Goal: Information Seeking & Learning: Learn about a topic

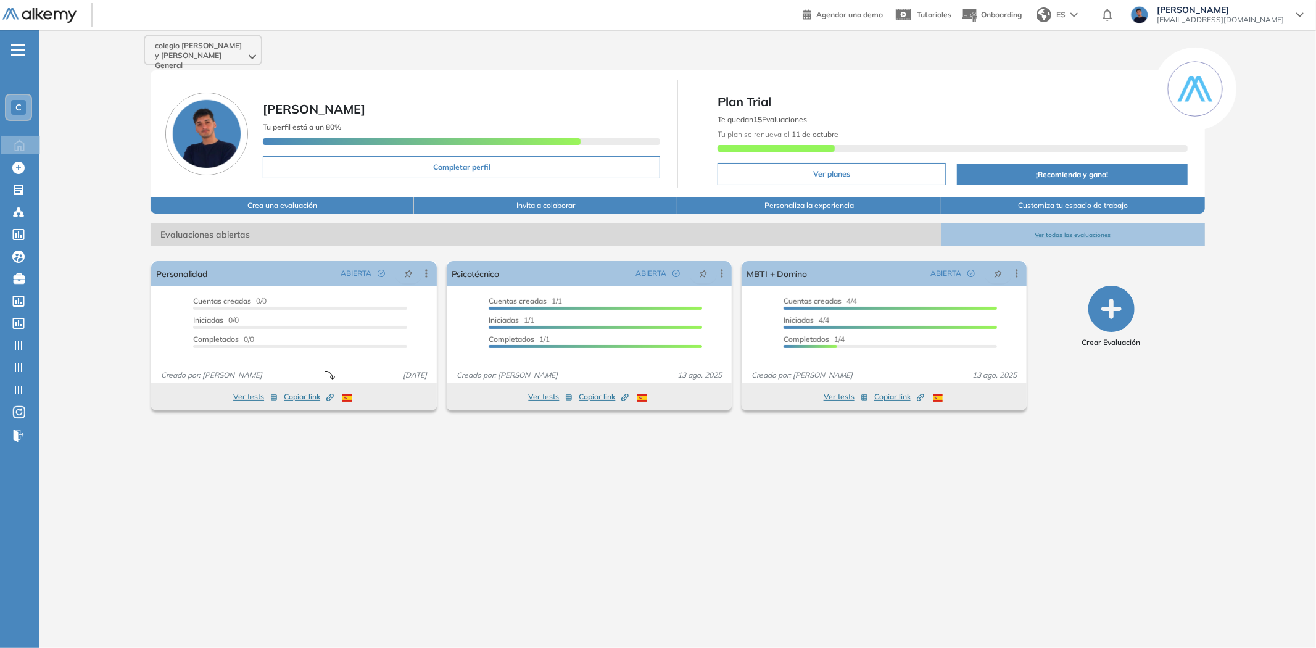
click at [25, 111] on div "C" at bounding box center [18, 107] width 15 height 15
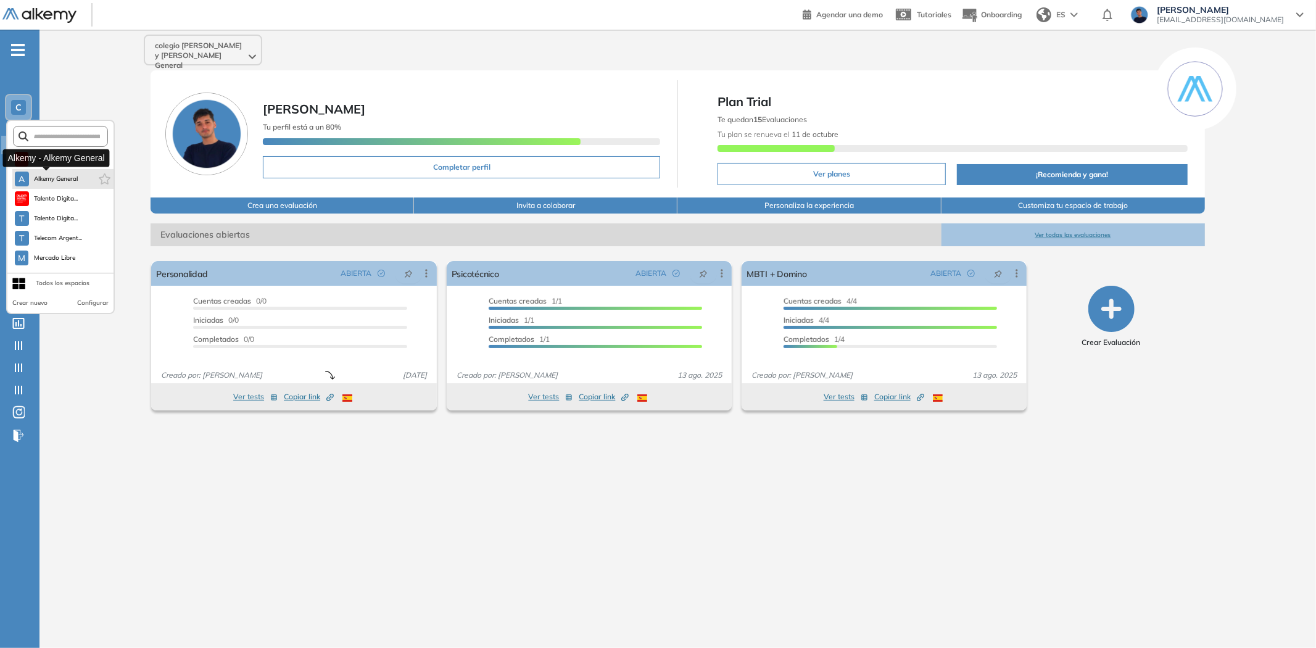
click at [57, 177] on span "Alkemy General" at bounding box center [56, 179] width 44 height 10
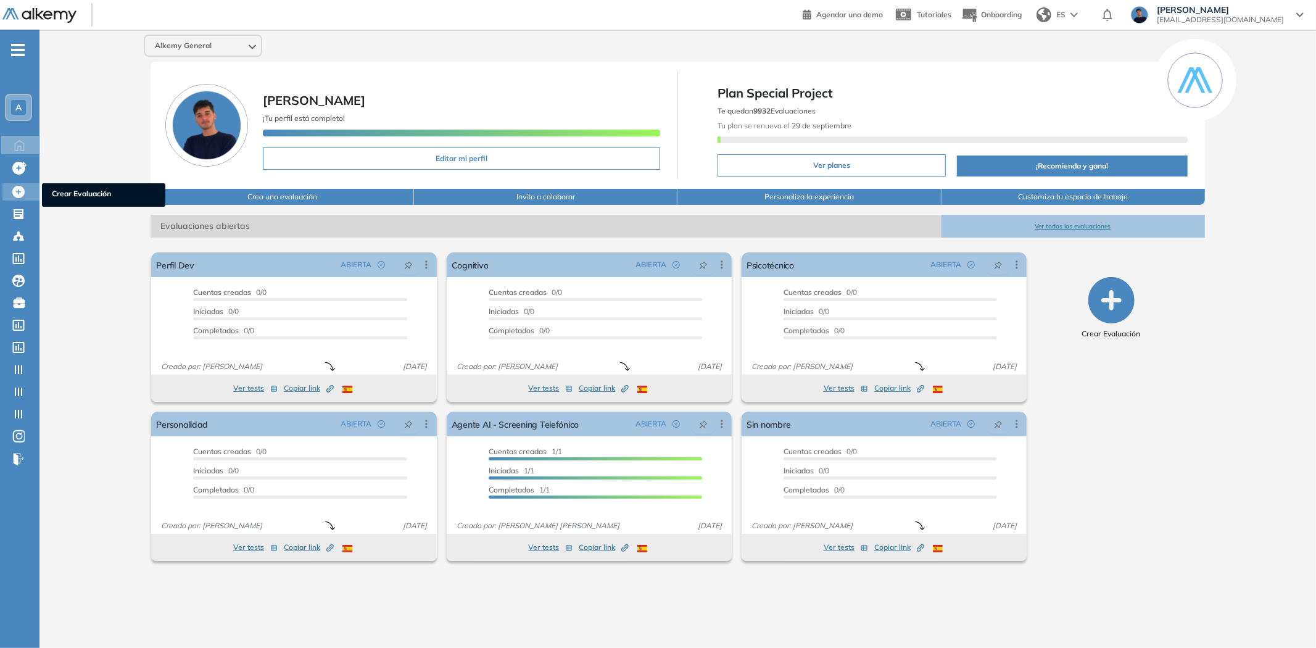
click at [15, 186] on icon at bounding box center [18, 192] width 12 height 12
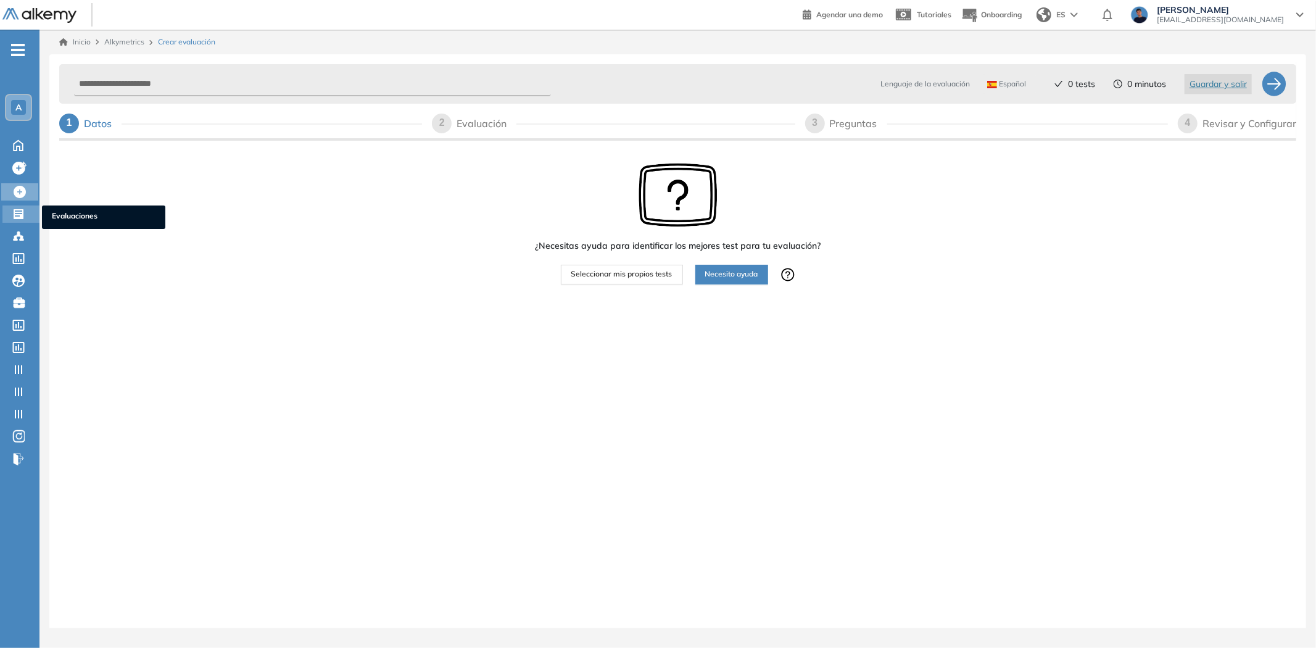
click at [12, 212] on icon at bounding box center [18, 214] width 12 height 12
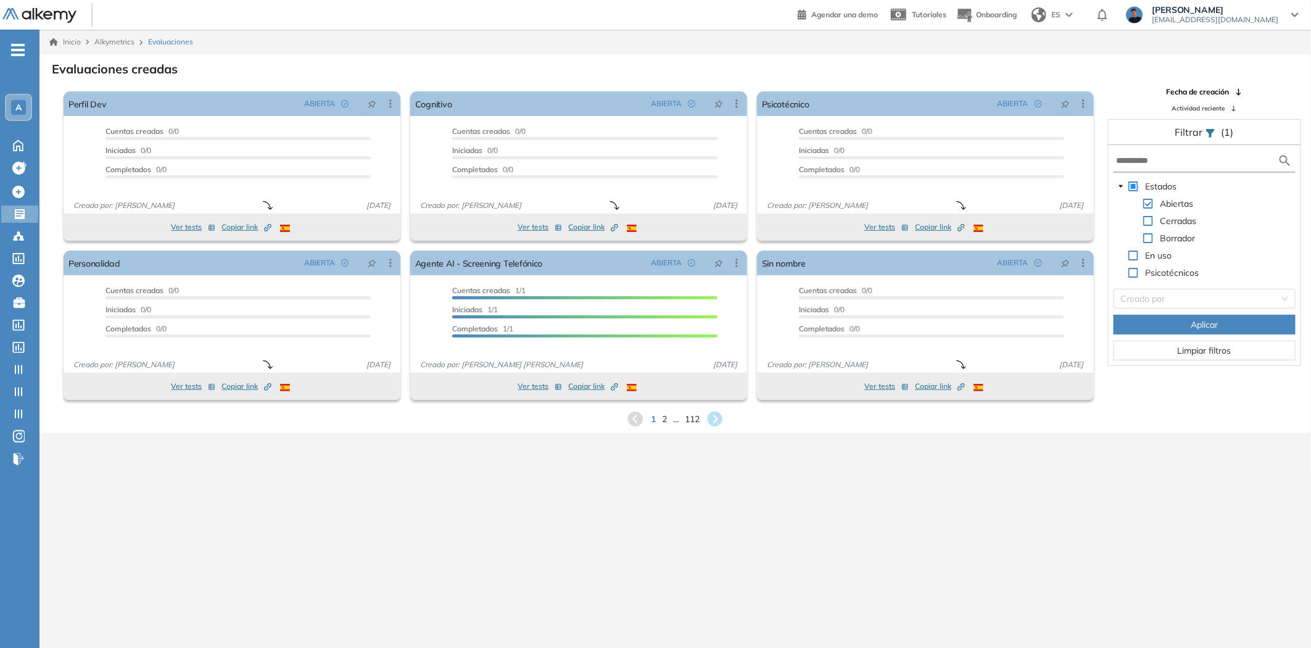
click at [729, 414] on div "1 2 ... 112" at bounding box center [674, 419] width 1251 height 19
click at [723, 416] on icon at bounding box center [715, 419] width 20 height 20
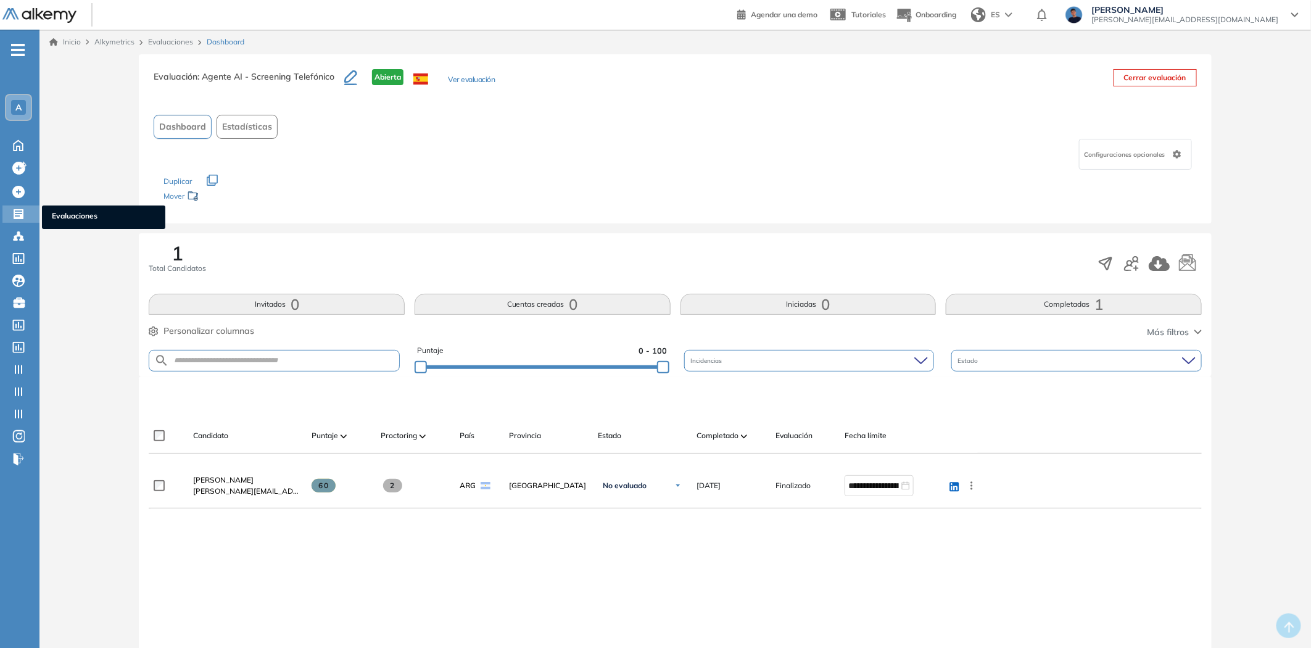
click at [17, 218] on div "Evaluaciones Evaluaciones" at bounding box center [20, 213] width 37 height 17
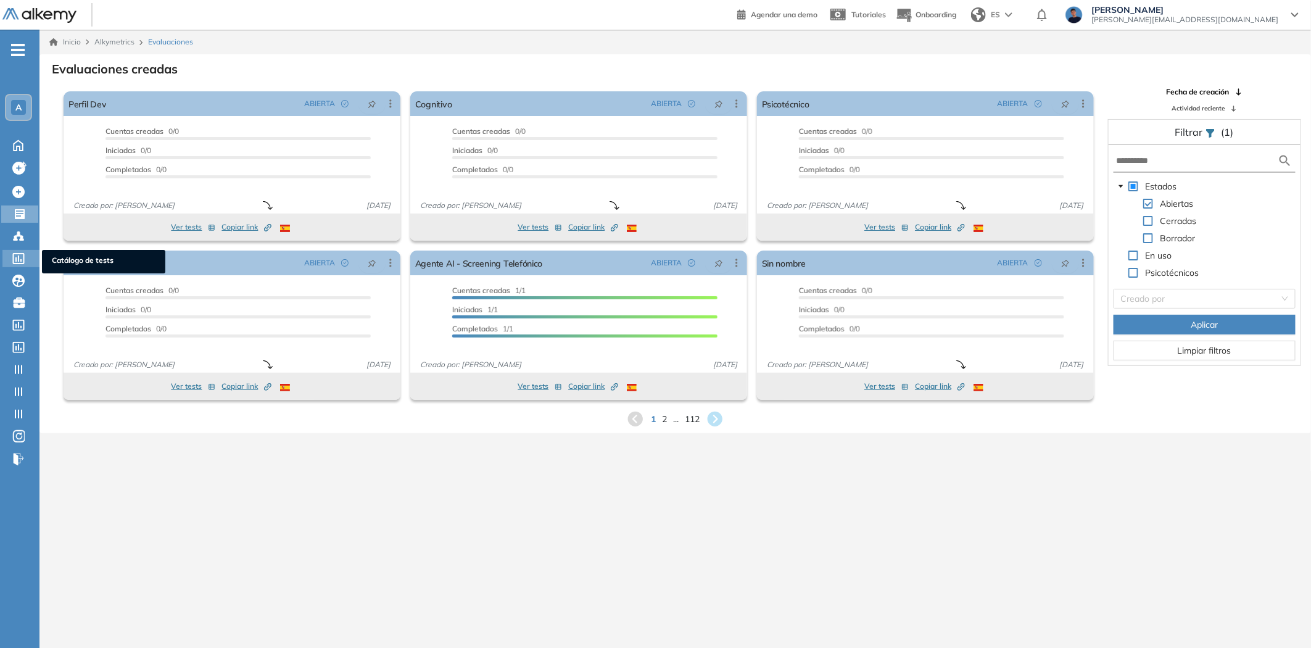
click at [22, 253] on icon at bounding box center [18, 258] width 12 height 11
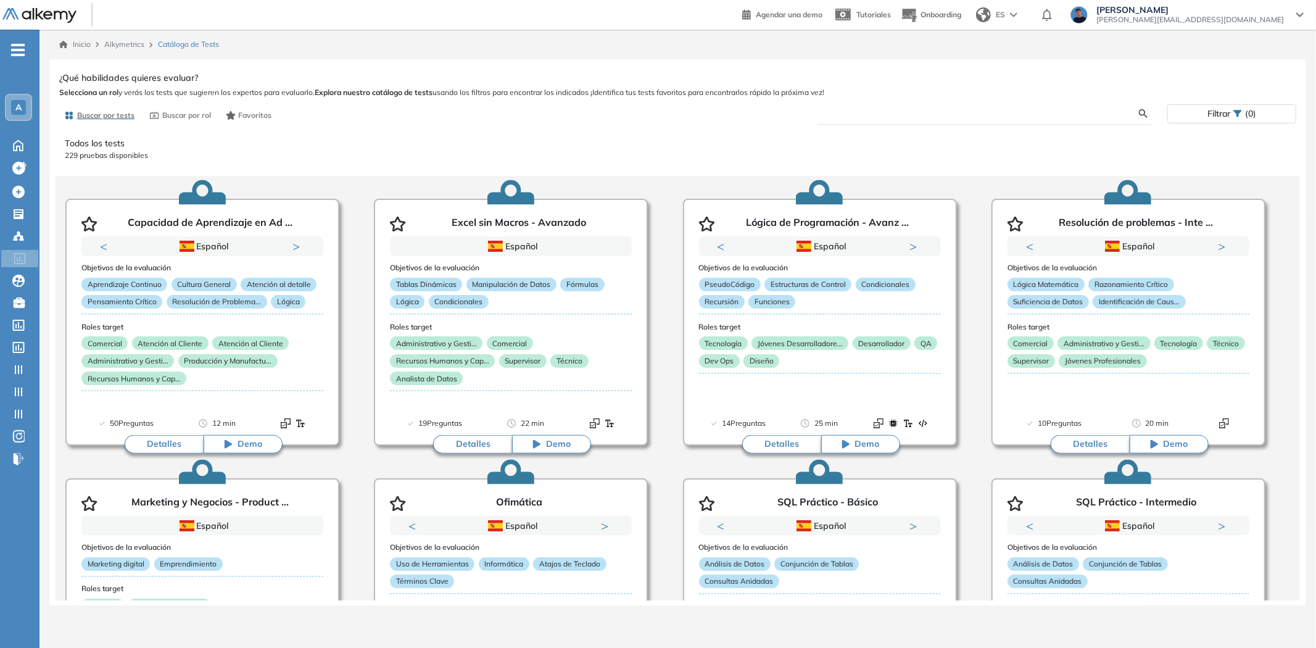
click at [854, 115] on input "text" at bounding box center [983, 113] width 312 height 11
paste input "**********"
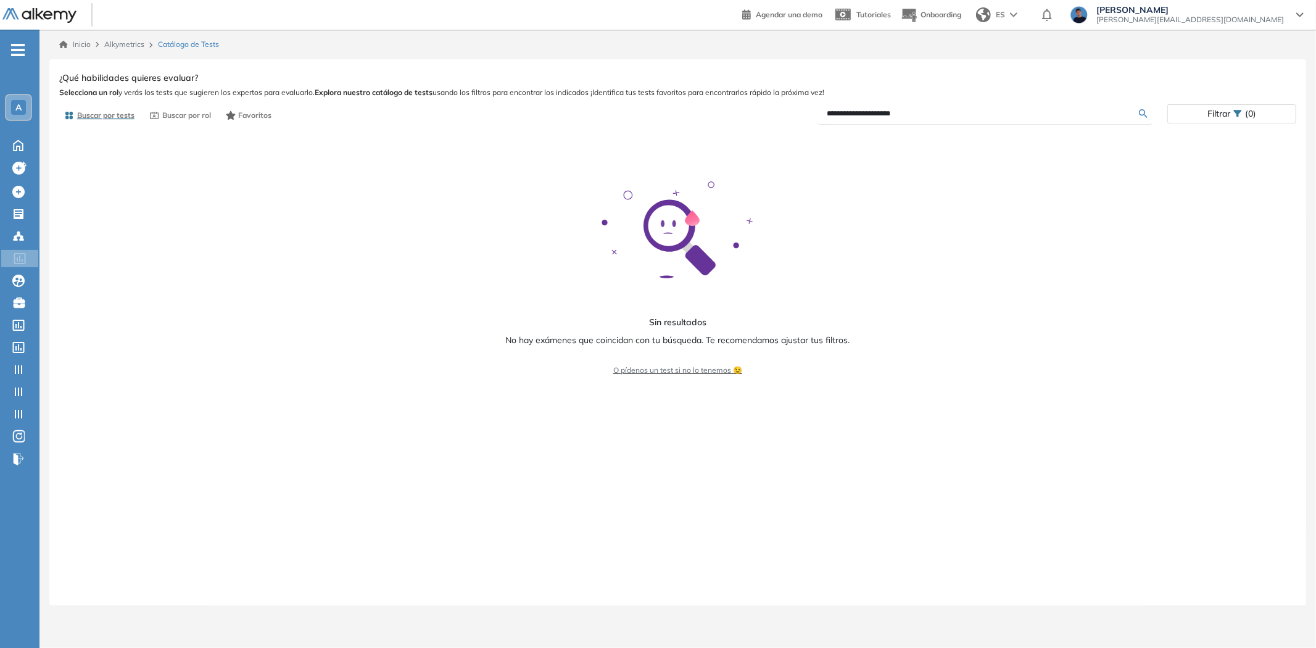
type input "**********"
click at [23, 101] on div "A" at bounding box center [18, 107] width 15 height 15
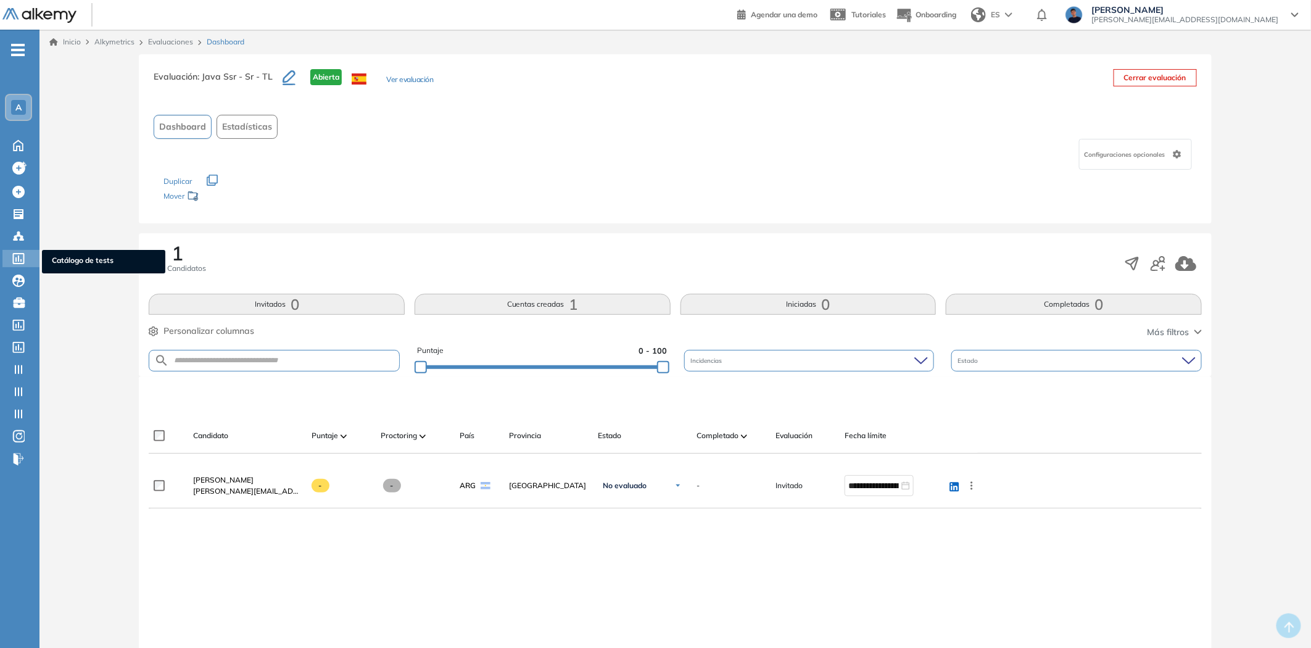
click at [15, 253] on icon at bounding box center [18, 258] width 12 height 11
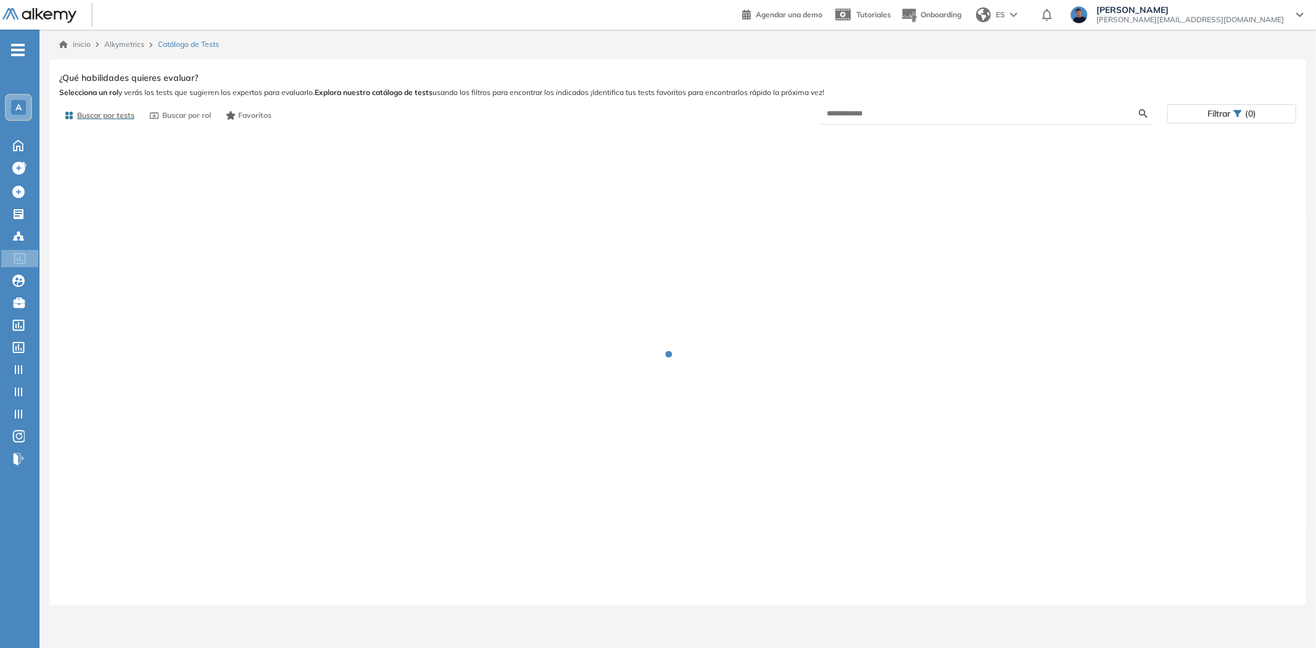
click at [858, 125] on div "Buscar por tests Buscar por rol Favoritos Filtrar (0)" at bounding box center [677, 115] width 1237 height 24
click at [861, 114] on input "text" at bounding box center [983, 113] width 312 height 11
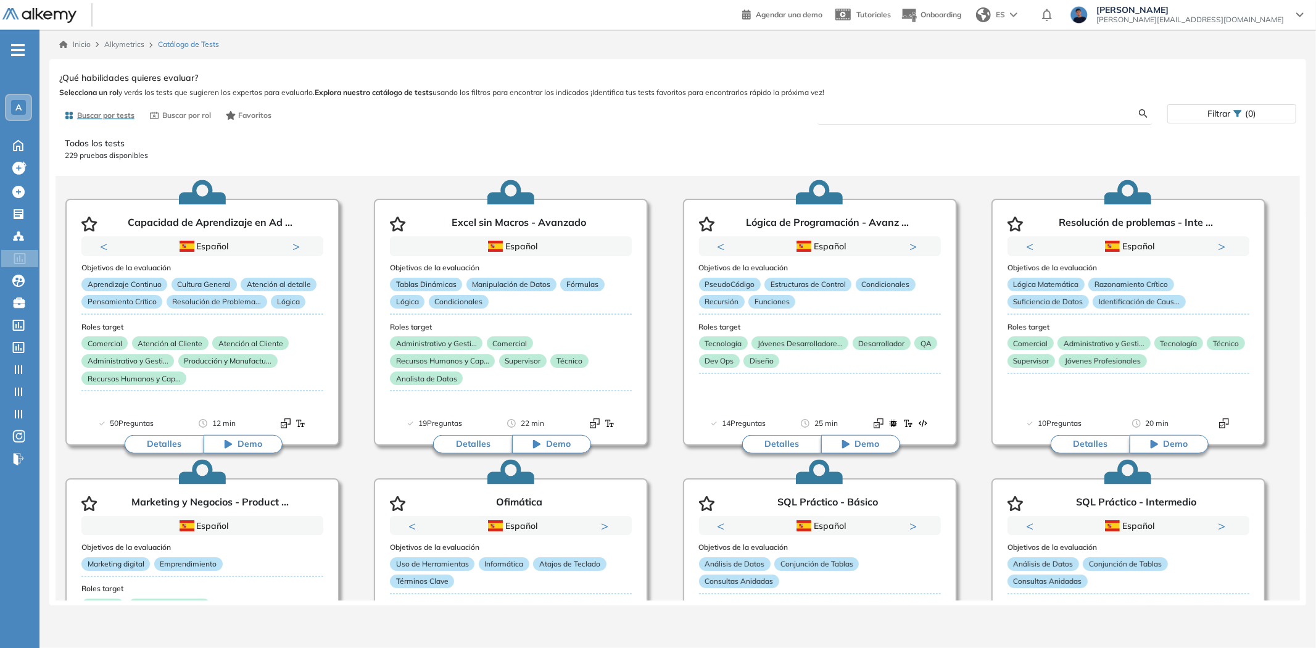
paste input "**********"
type input "**********"
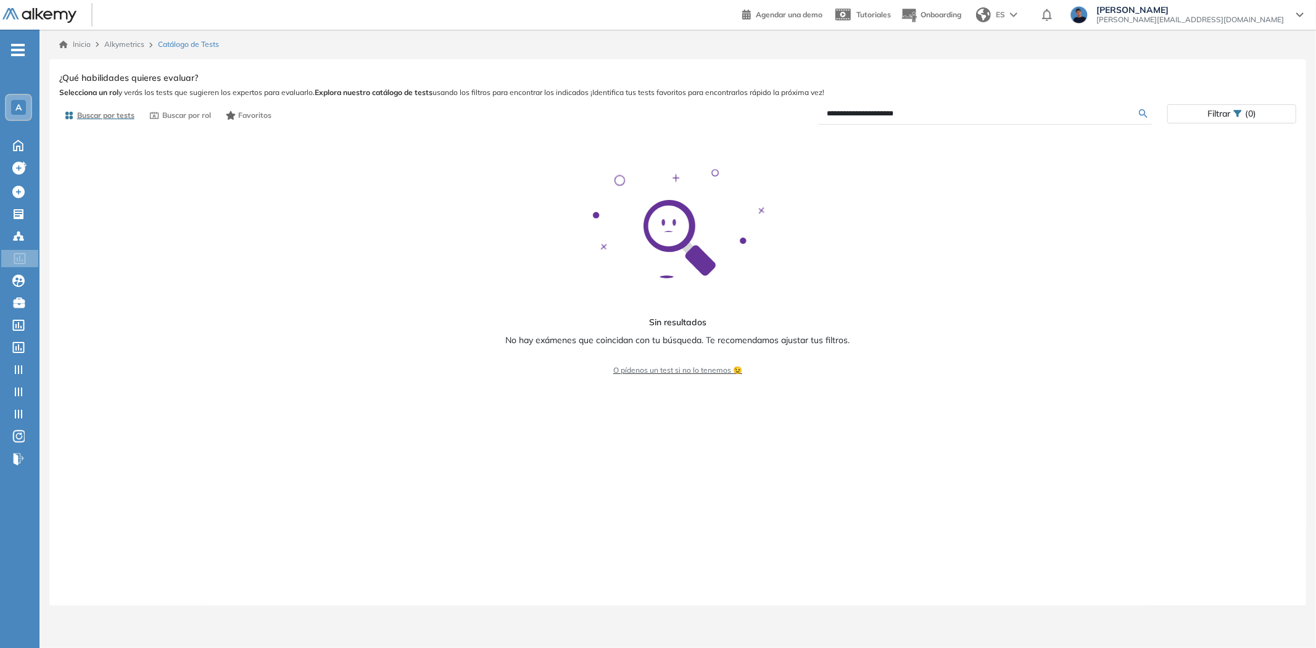
click at [1208, 118] on span "Filtrar" at bounding box center [1218, 114] width 23 height 18
click at [1208, 194] on span "Lenguaje" at bounding box center [1194, 192] width 29 height 14
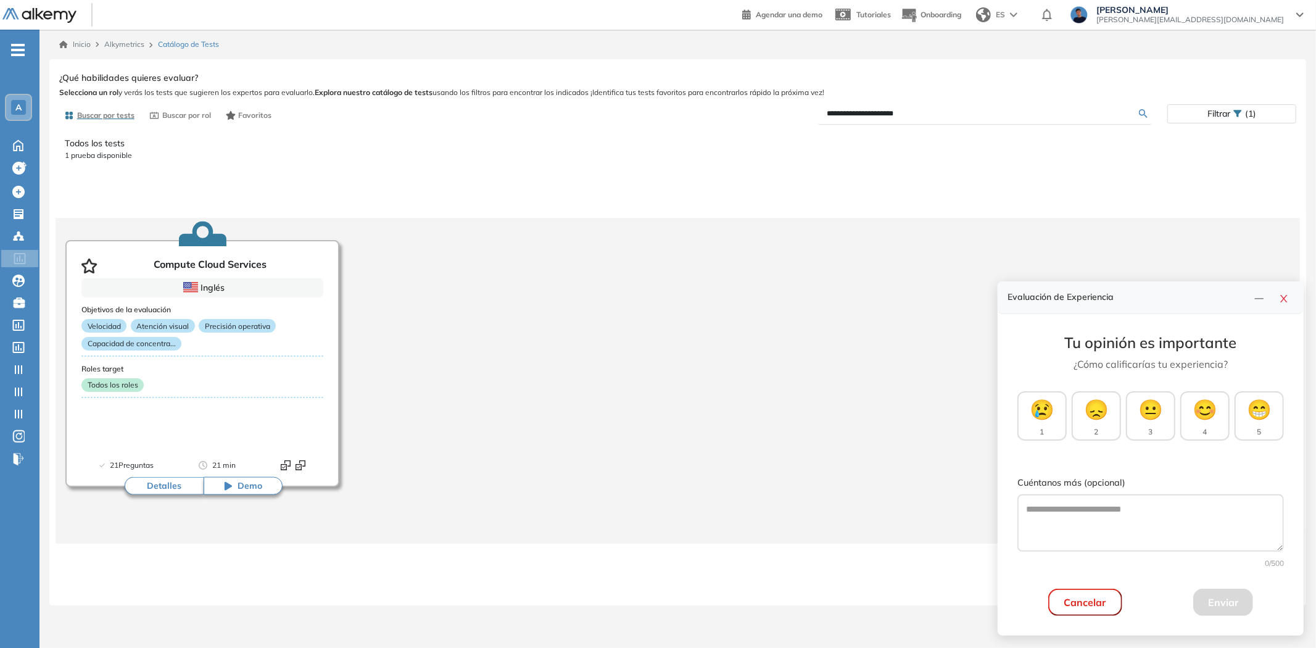
click at [995, 205] on div "Todos los tests 1 prueba disponible" at bounding box center [678, 170] width 1226 height 76
click at [169, 485] on button "Detalles" at bounding box center [164, 486] width 79 height 19
click at [1285, 305] on button "button" at bounding box center [1284, 297] width 20 height 17
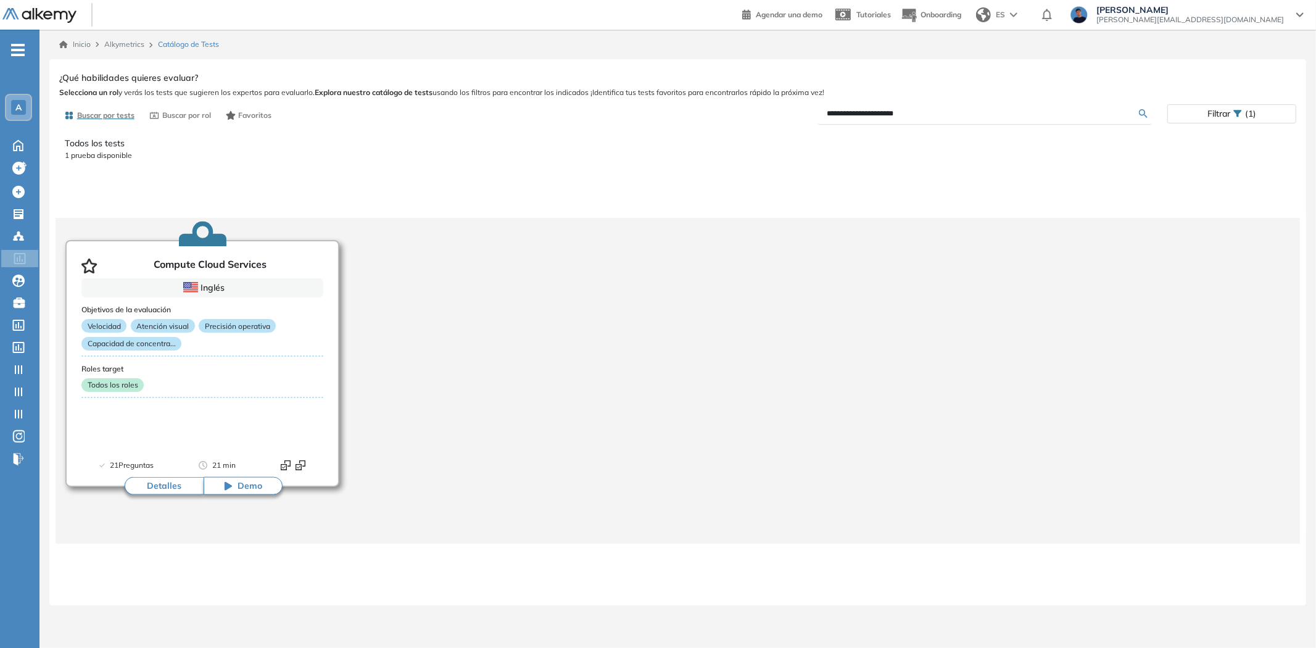
click at [168, 484] on button "Detalles" at bounding box center [164, 486] width 79 height 19
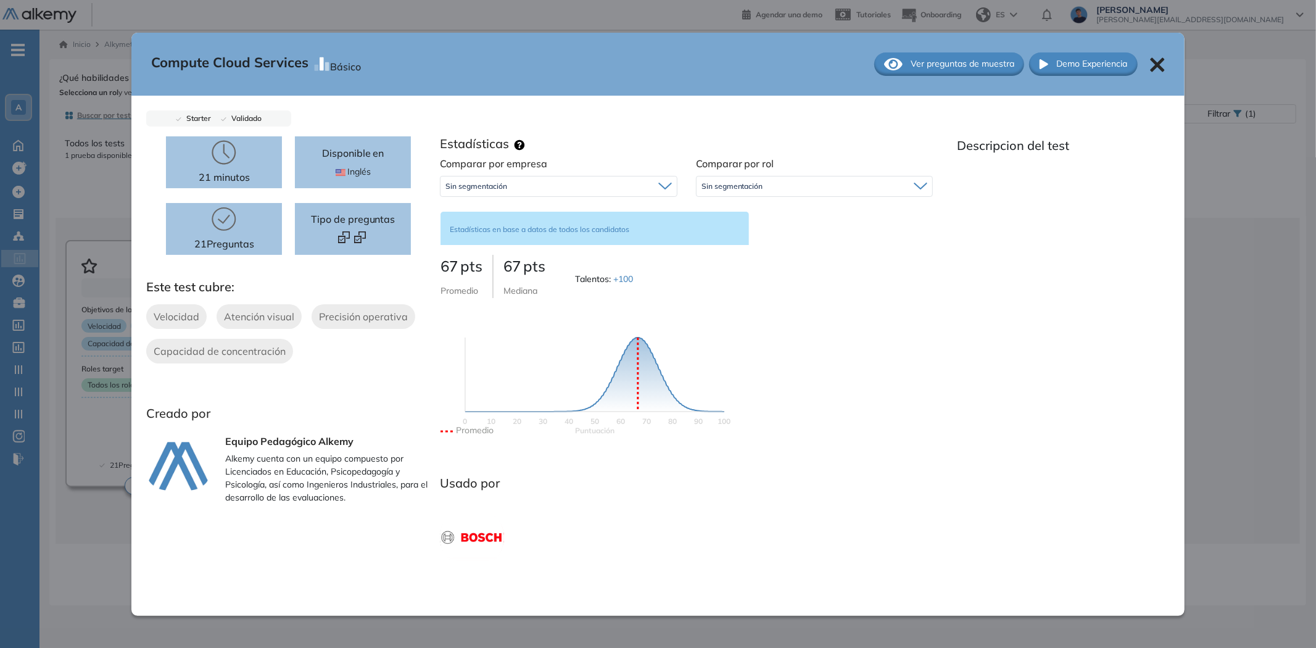
click at [527, 192] on div "Sin segmentación" at bounding box center [558, 186] width 236 height 20
click at [529, 192] on div "Sin segmentación" at bounding box center [558, 186] width 236 height 20
click at [723, 188] on span "Sin segmentación" at bounding box center [732, 186] width 62 height 10
click at [719, 190] on span "Sin segmentación" at bounding box center [732, 186] width 62 height 10
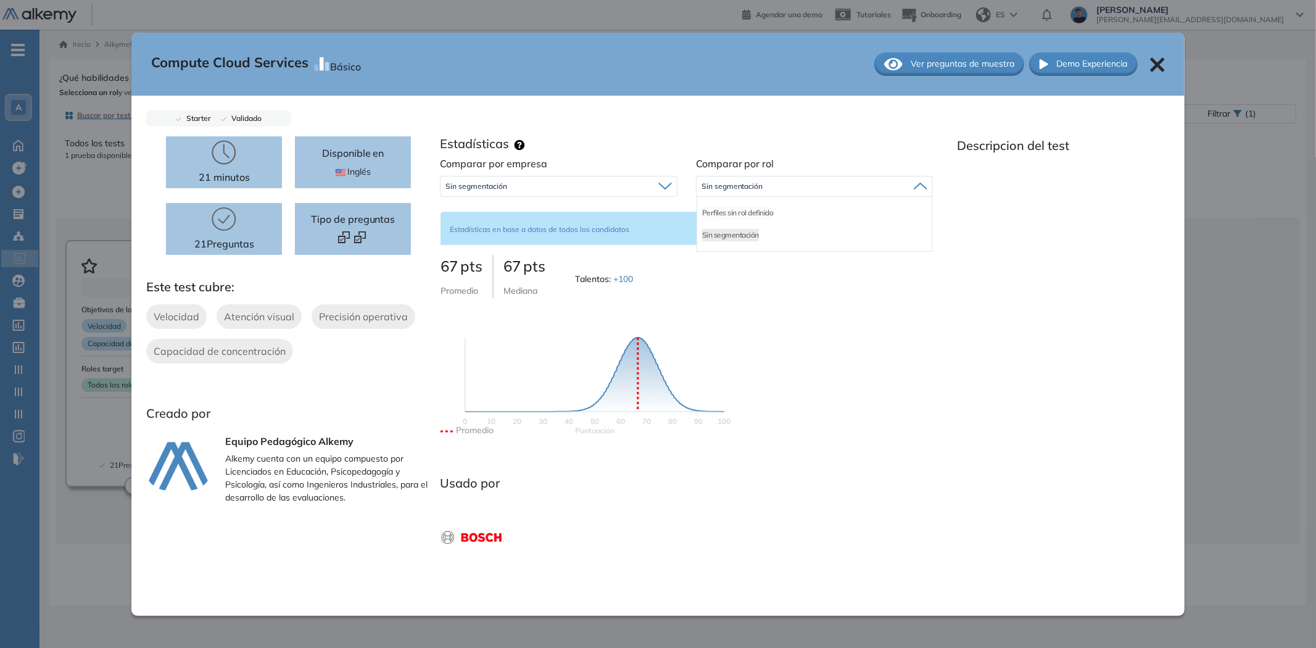
click at [725, 212] on li "Perfiles sin rol definido" at bounding box center [738, 213] width 72 height 12
click at [1155, 65] on icon at bounding box center [1157, 64] width 14 height 14
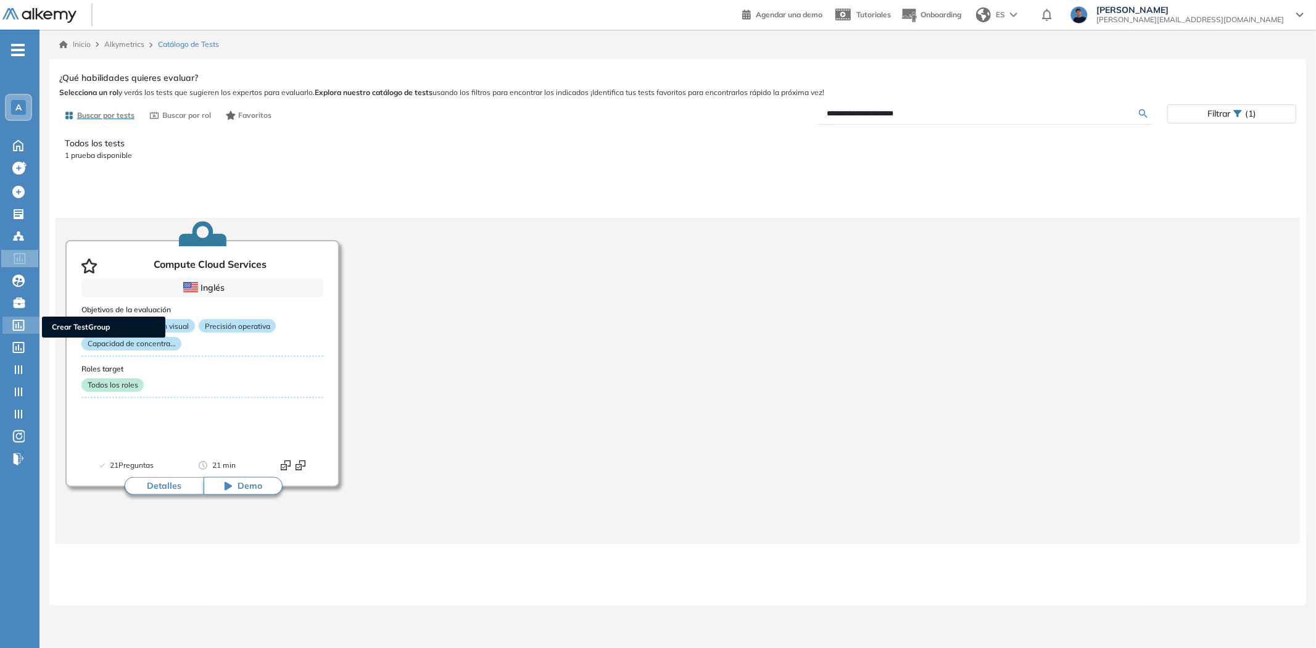
click at [17, 319] on icon at bounding box center [18, 324] width 12 height 11
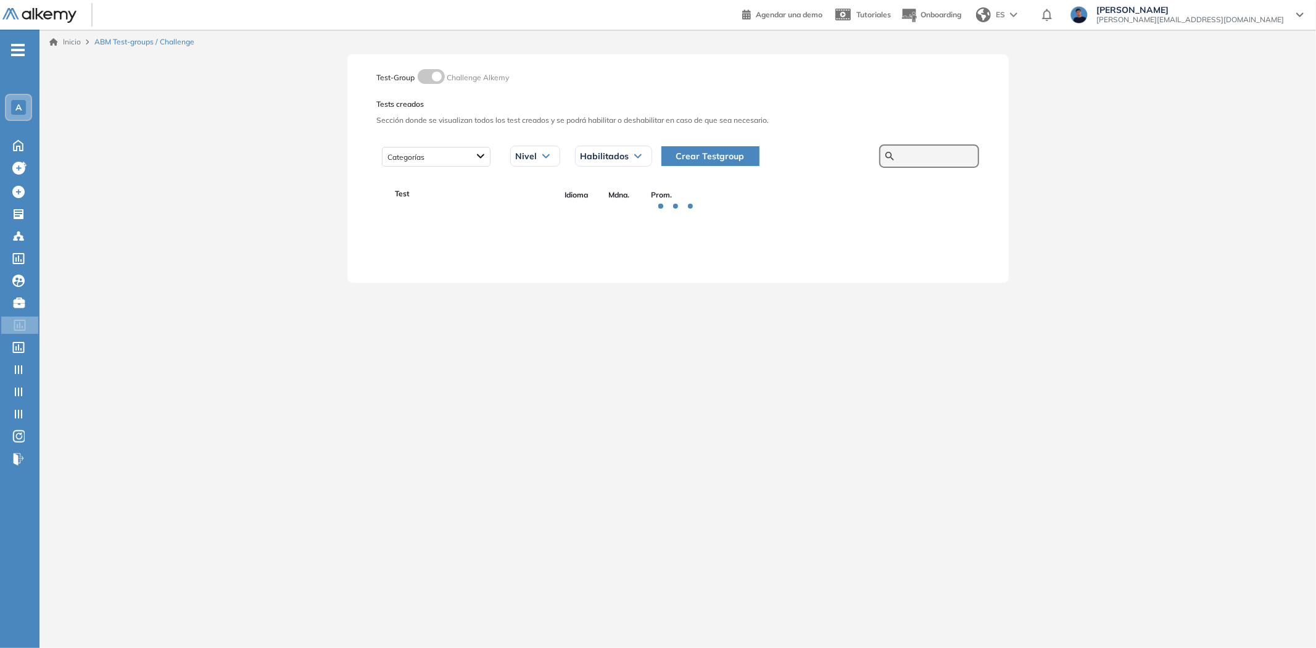
click at [919, 150] on input "text" at bounding box center [936, 155] width 74 height 11
paste input "**********"
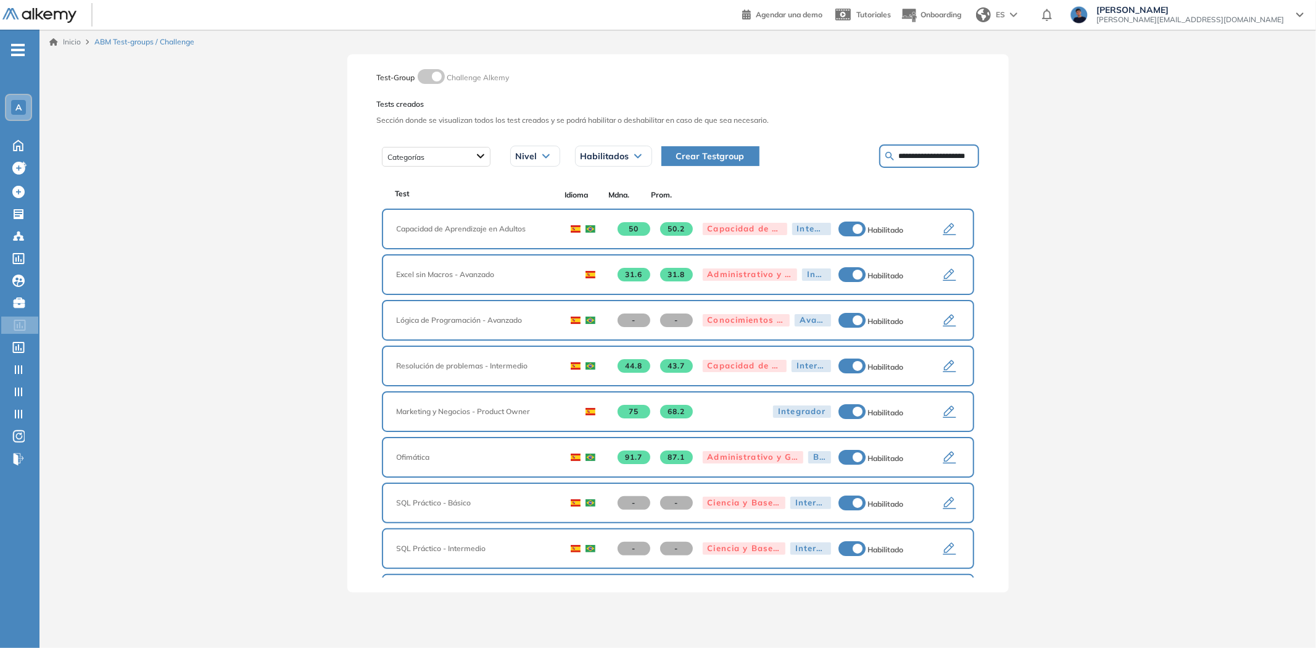
type input "**********"
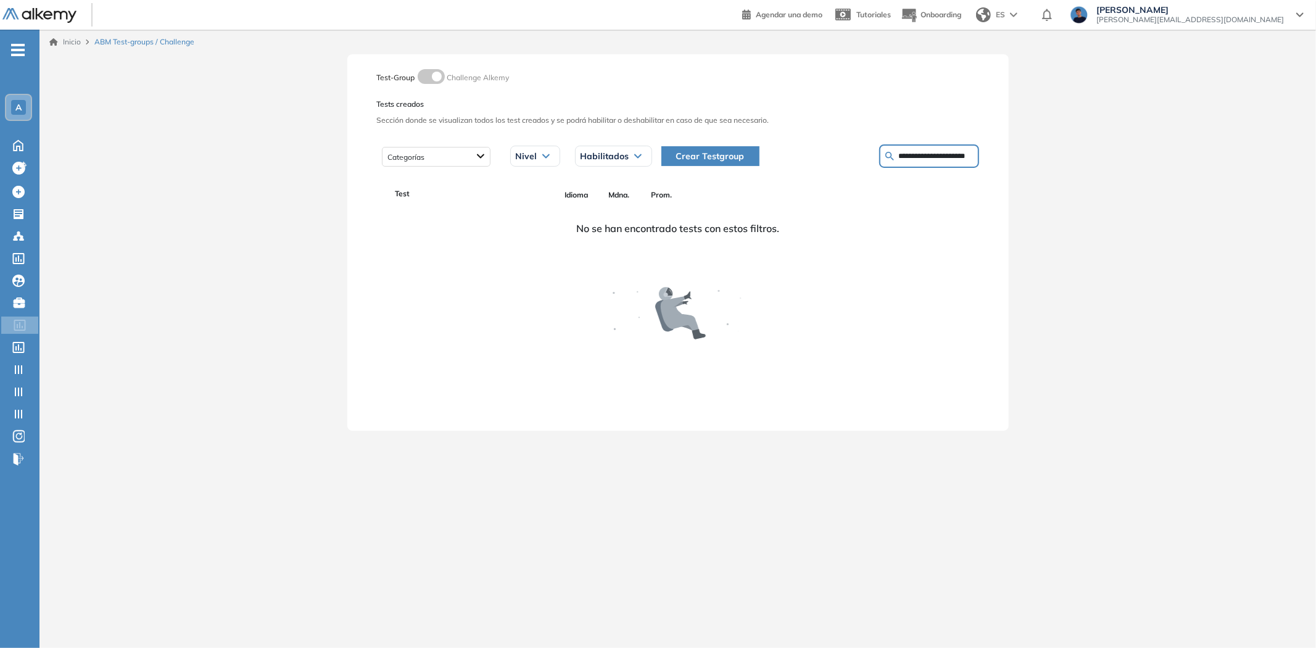
click at [597, 150] on div "Habilitados" at bounding box center [613, 156] width 76 height 20
click at [594, 151] on span "Habilitados" at bounding box center [604, 156] width 49 height 10
click at [562, 154] on div "Nivel Todos los niveles Básico Intermedio Avanzado Integrador" at bounding box center [542, 156] width 65 height 31
click at [553, 155] on div "Nivel" at bounding box center [535, 156] width 49 height 20
drag, startPoint x: 553, startPoint y: 155, endPoint x: 537, endPoint y: 150, distance: 16.6
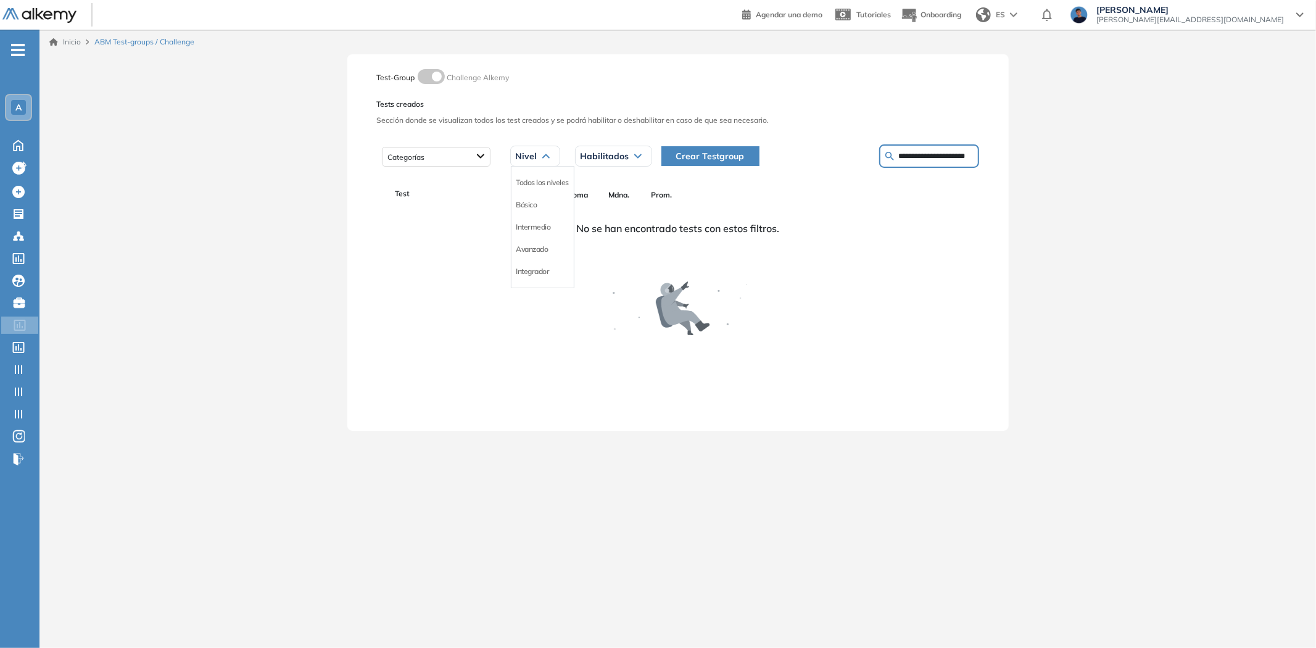
click at [553, 155] on div "Nivel" at bounding box center [535, 156] width 49 height 20
